Goal: Information Seeking & Learning: Find specific fact

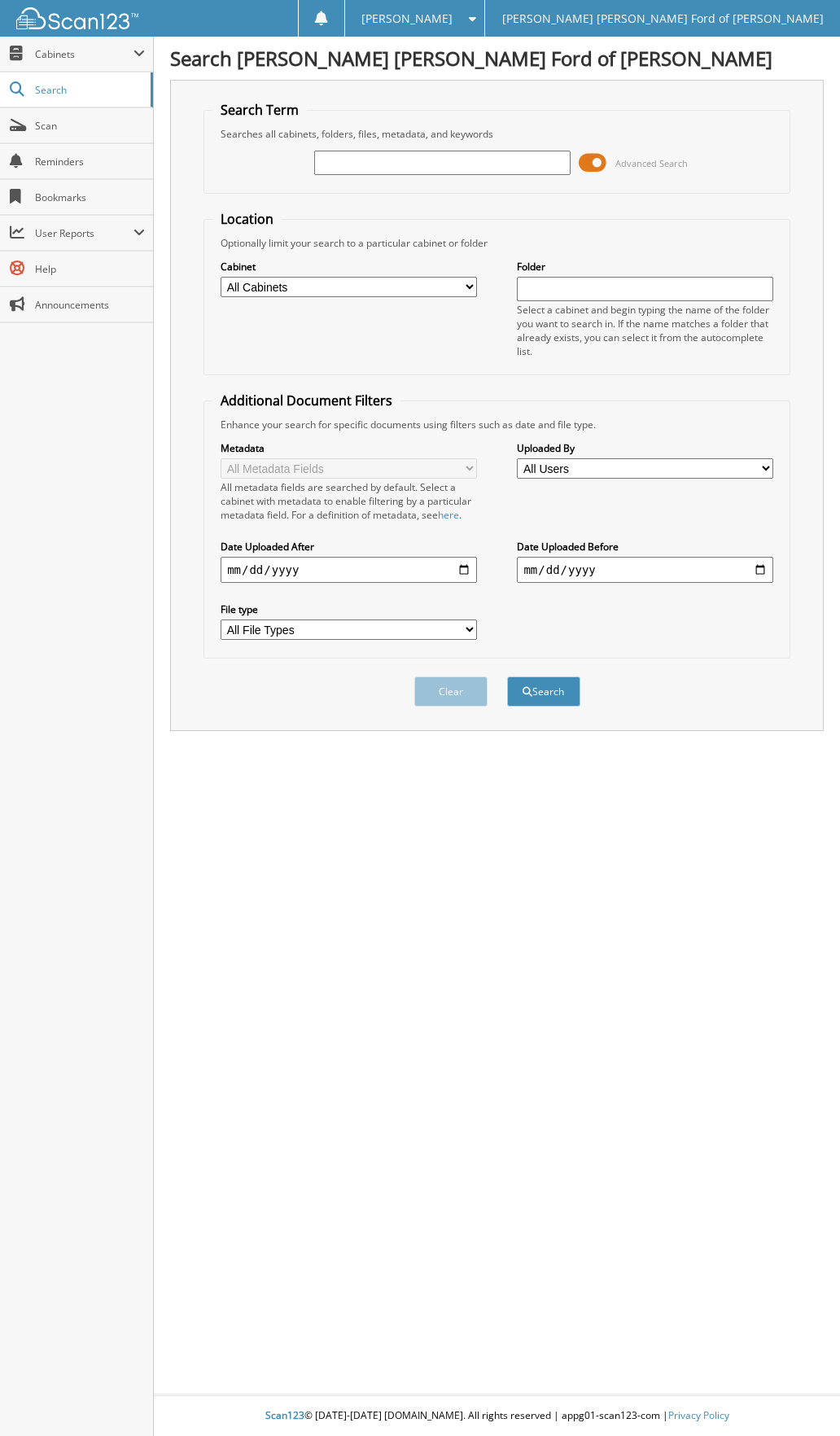
click at [420, 165] on input "text" at bounding box center [442, 162] width 256 height 24
type input "FERGUSON, CHRIS"
click at [507, 677] on button "Search" at bounding box center [544, 691] width 73 height 30
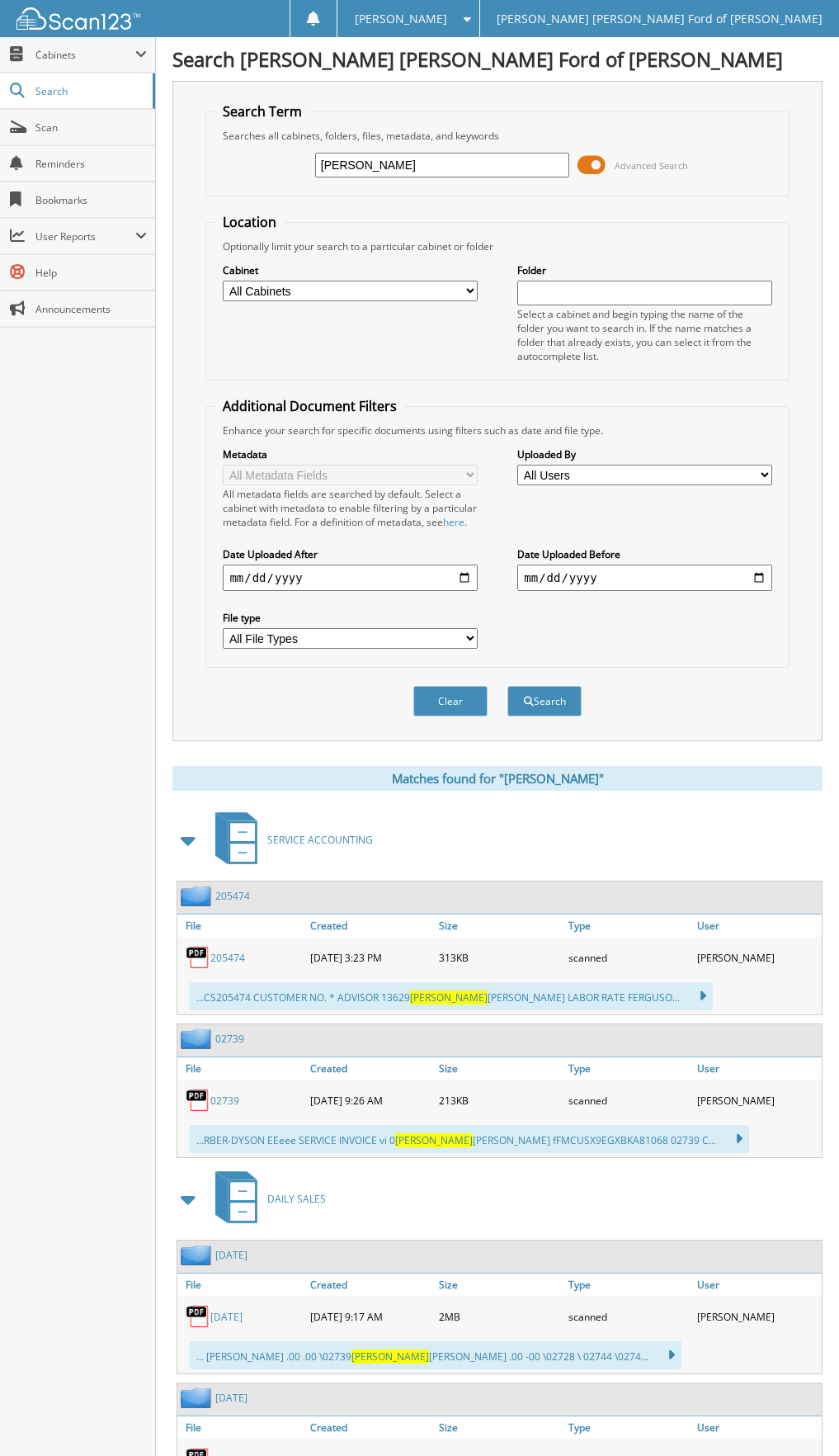
click at [229, 965] on link "205474" at bounding box center [228, 958] width 35 height 14
click at [219, 1108] on link "02739" at bounding box center [225, 1100] width 29 height 14
drag, startPoint x: 510, startPoint y: 165, endPoint x: 386, endPoint y: 173, distance: 124.3
click at [386, 173] on input "FERGUSON, CHRIS" at bounding box center [442, 165] width 254 height 24
type input "[PERSON_NAME]"
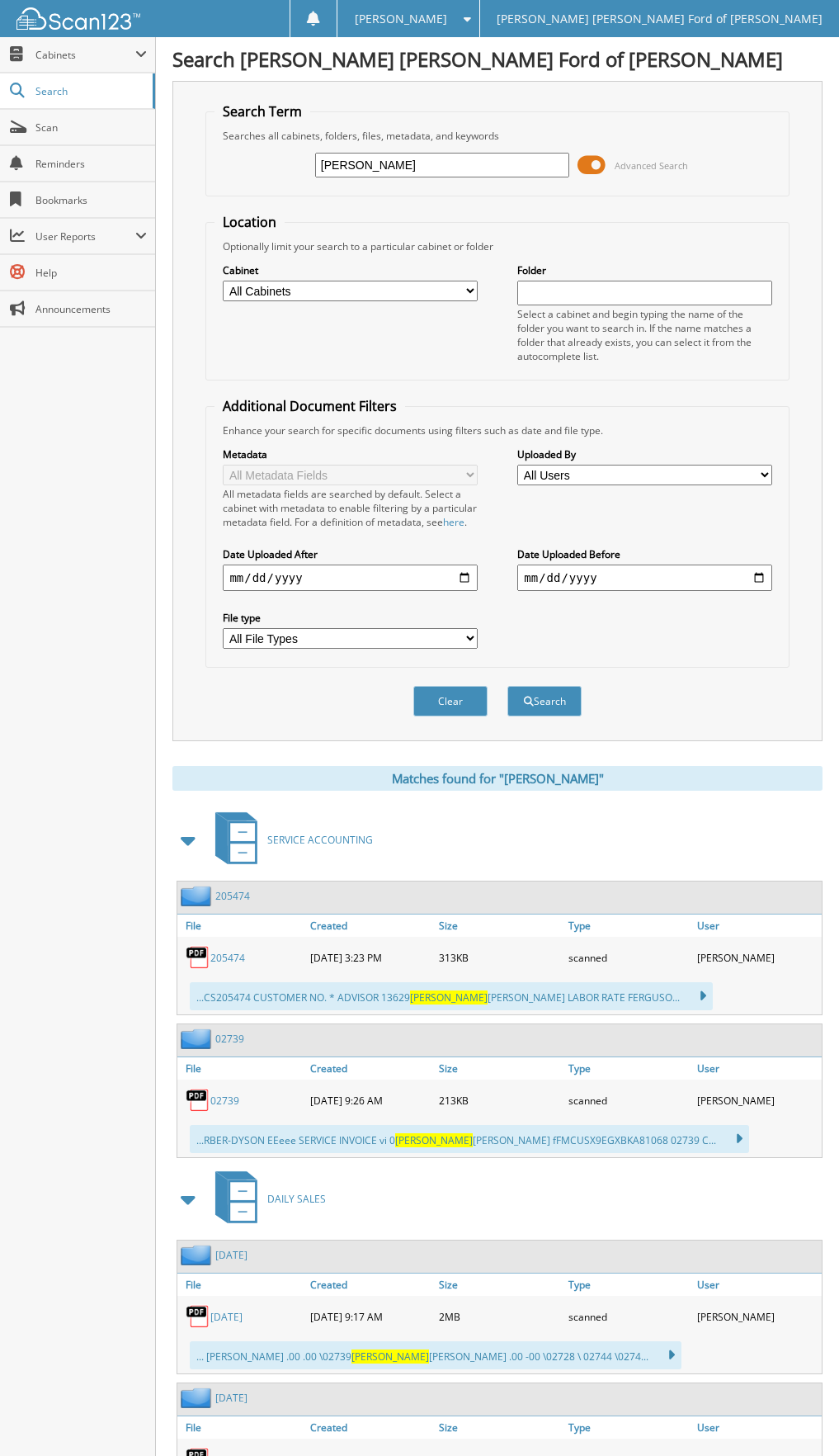
click at [508, 686] on button "Search" at bounding box center [545, 701] width 74 height 30
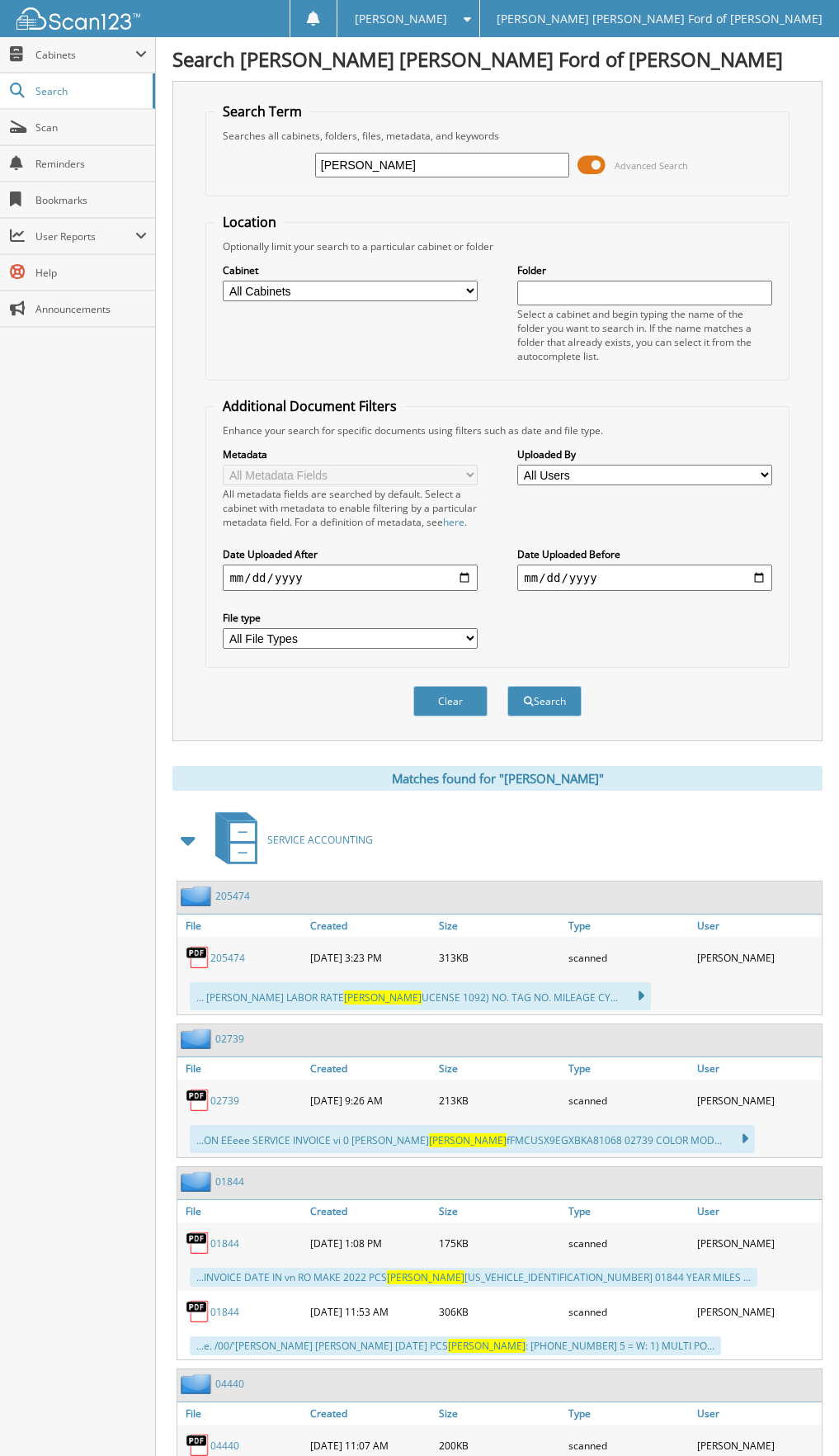
click at [224, 965] on link "205474" at bounding box center [228, 958] width 35 height 14
